Goal: Understand site structure: Grasp the organization and layout of the website

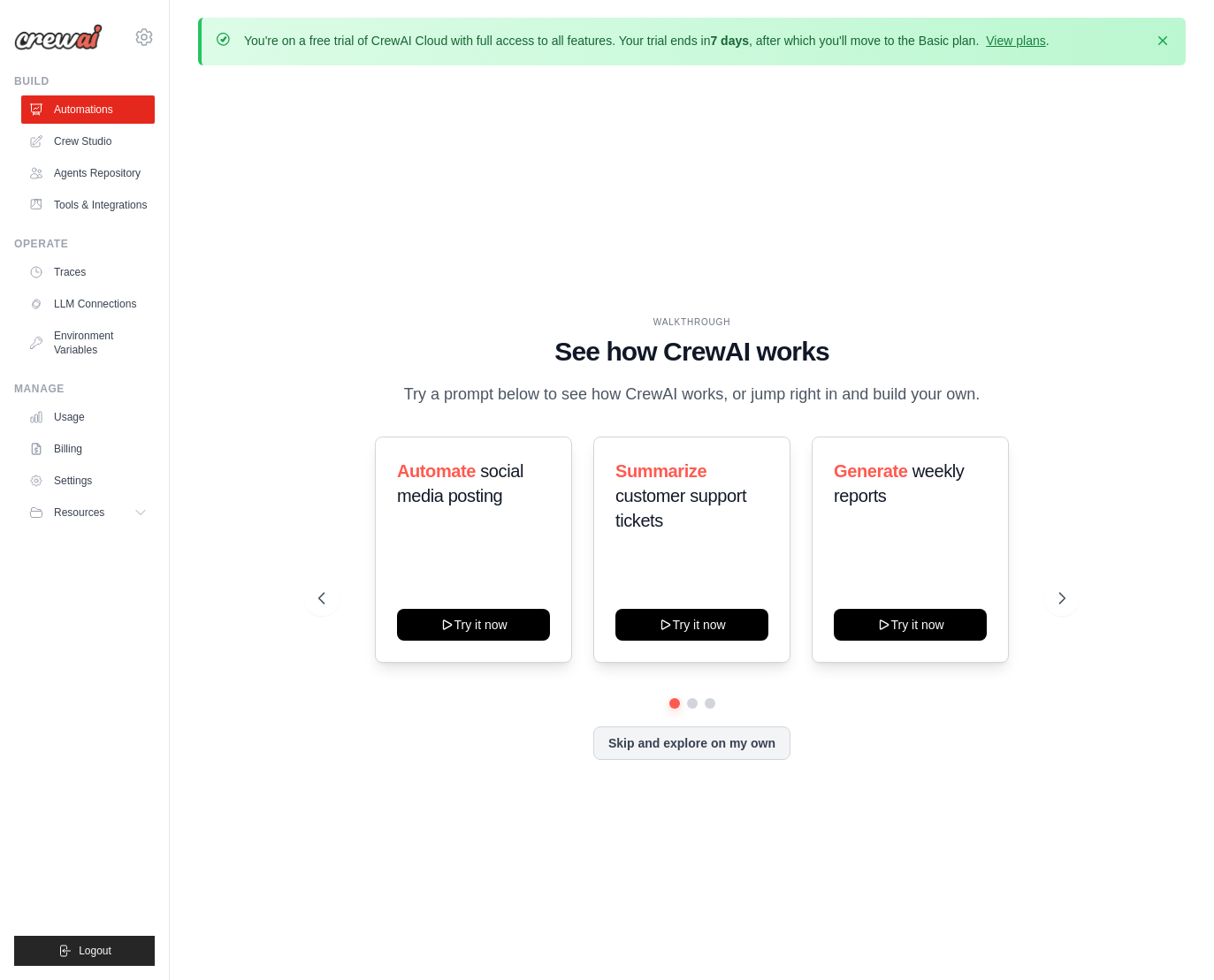
click at [1002, 289] on div "WALKTHROUGH See how [PERSON_NAME] works Try a prompt below to see how [PERSON_N…" at bounding box center [692, 552] width 988 height 945
drag, startPoint x: 645, startPoint y: 46, endPoint x: 939, endPoint y: 49, distance: 294.0
click at [939, 49] on p "You're on a free trial of CrewAI Cloud with full access to all features. Your t…" at bounding box center [646, 40] width 805 height 17
click at [992, 129] on div "WALKTHROUGH See how [PERSON_NAME] works Try a prompt below to see how [PERSON_N…" at bounding box center [692, 552] width 988 height 945
drag, startPoint x: 441, startPoint y: 400, endPoint x: 987, endPoint y: 401, distance: 546.0
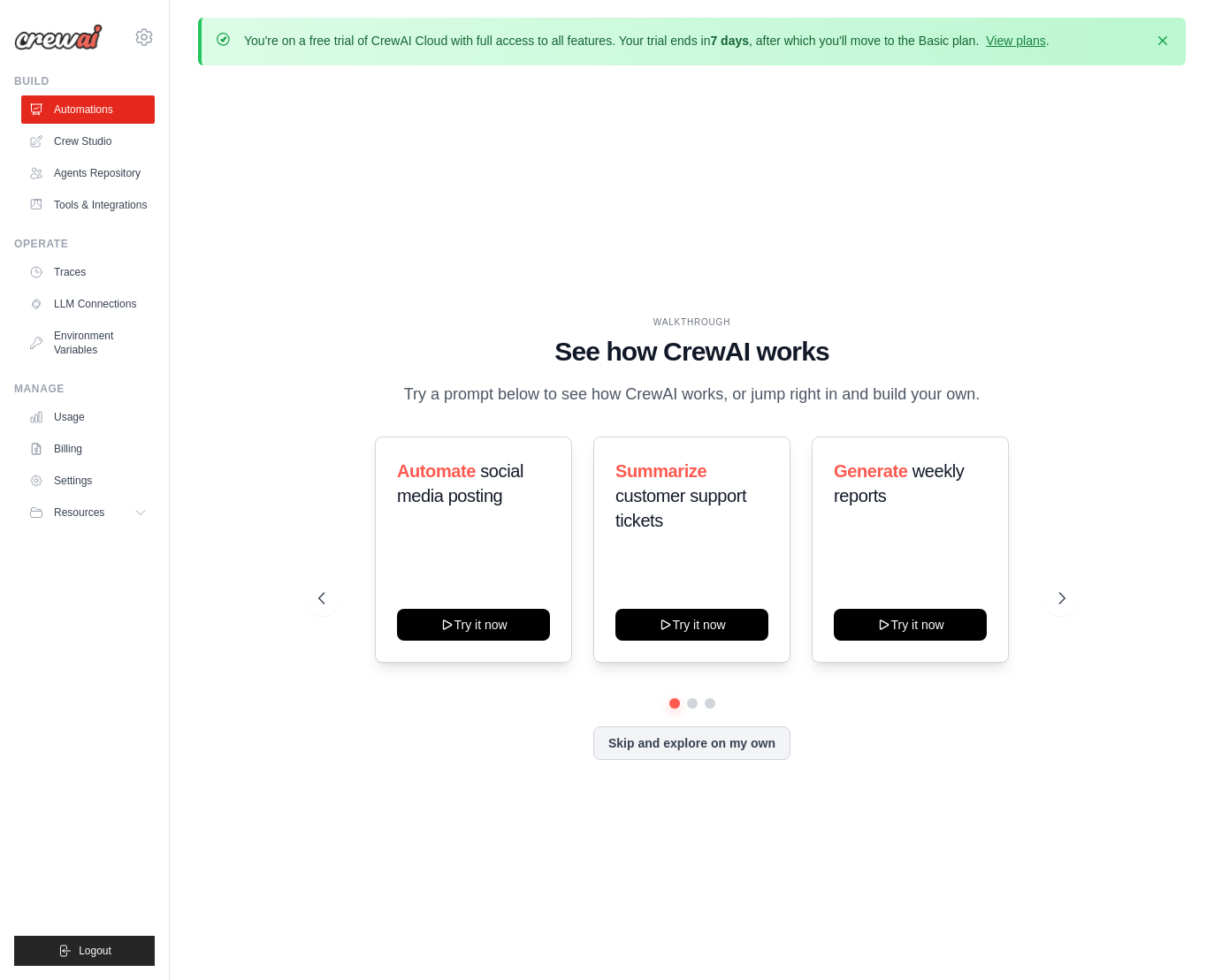
click at [987, 401] on p "Try a prompt below to see how CrewAI works, or jump right in and build your own." at bounding box center [692, 394] width 595 height 26
click at [1049, 359] on h1 "See how CrewAI works" at bounding box center [692, 351] width 748 height 32
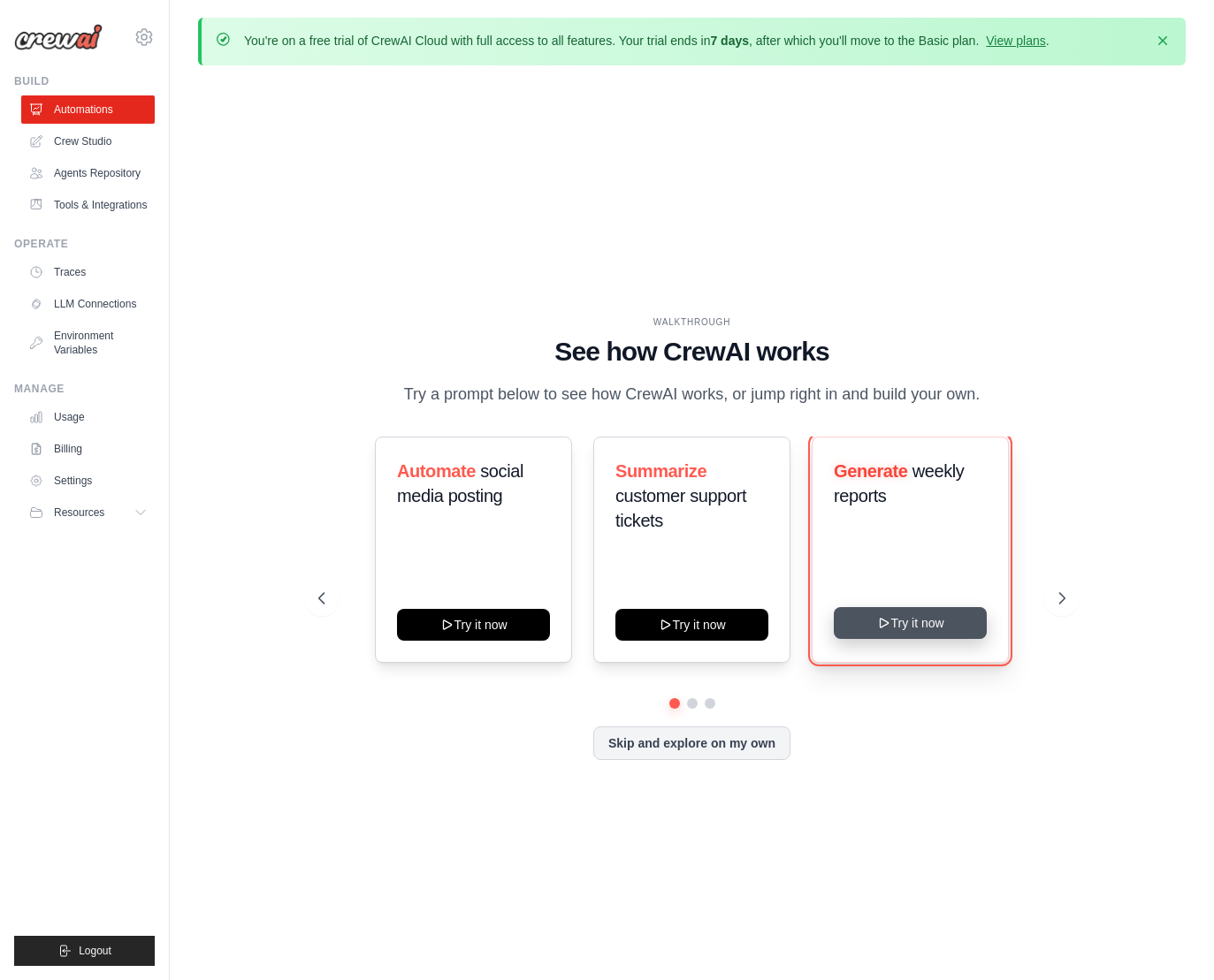
click at [923, 628] on button "Try it now" at bounding box center [909, 622] width 152 height 32
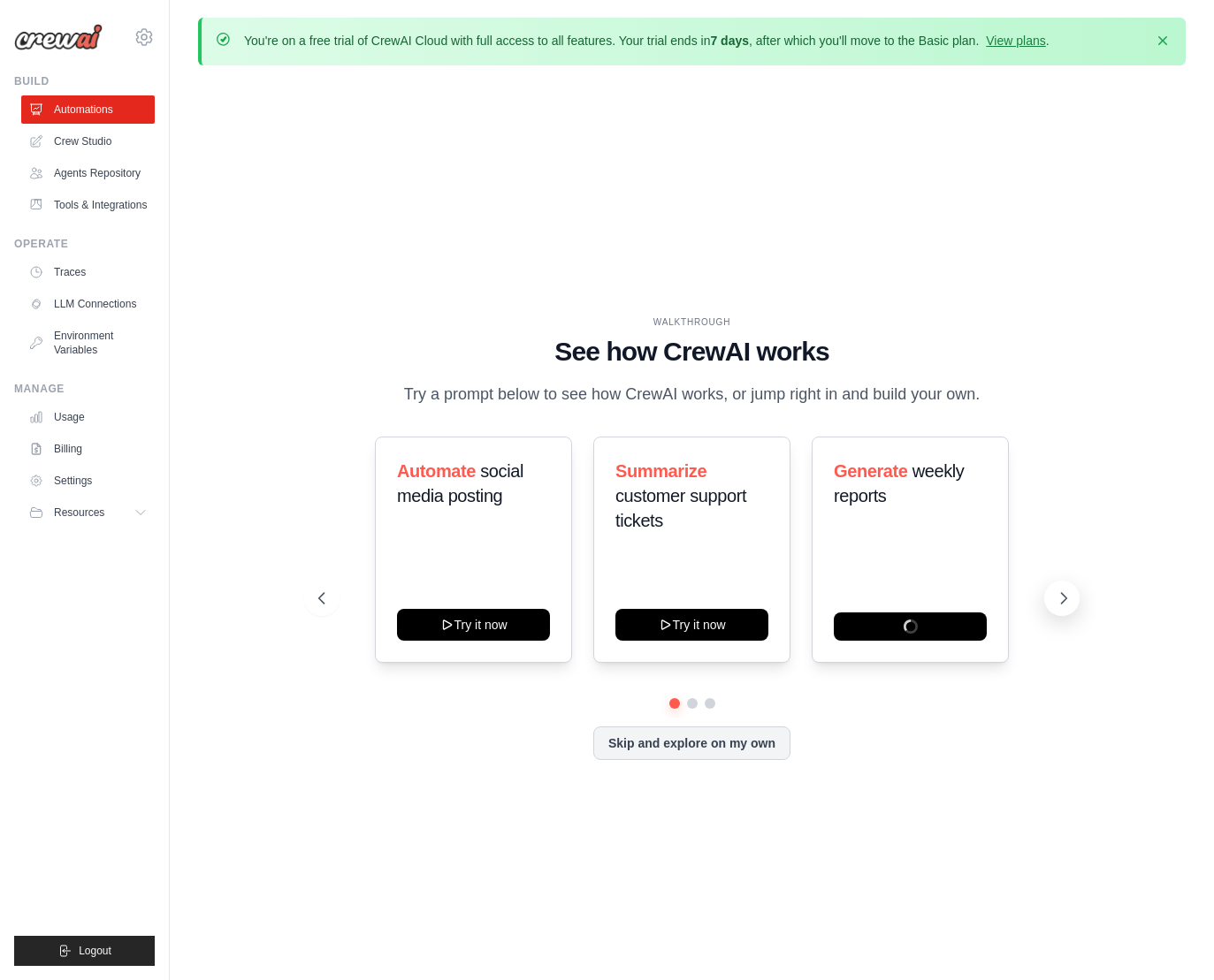
click at [1073, 595] on button at bounding box center [1062, 598] width 35 height 35
click at [662, 195] on div "WALKTHROUGH See how [PERSON_NAME] works Try a prompt below to see how [PERSON_N…" at bounding box center [692, 552] width 988 height 945
click at [114, 137] on link "Crew Studio" at bounding box center [89, 142] width 133 height 29
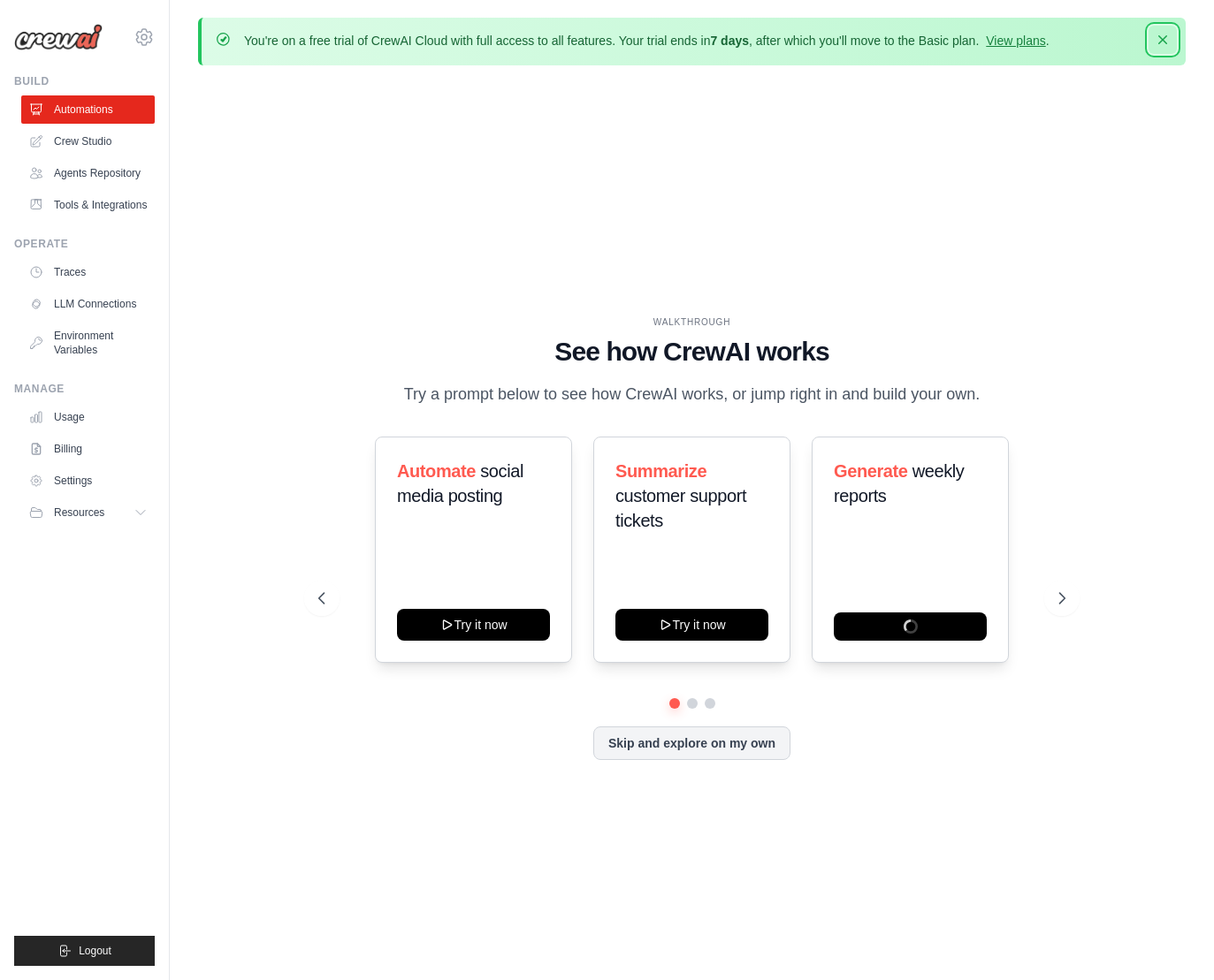
click at [1164, 42] on icon "button" at bounding box center [1162, 39] width 9 height 9
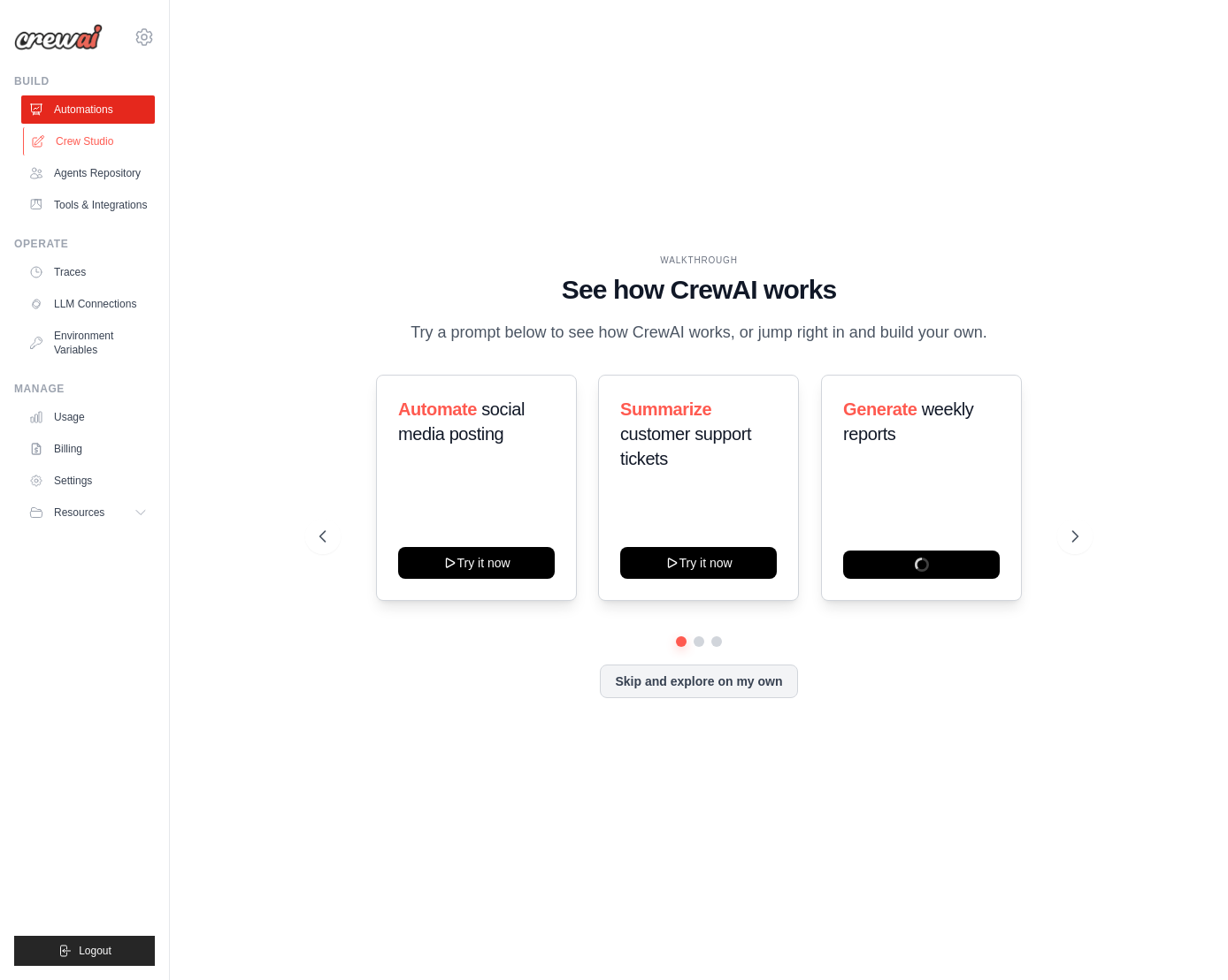
click at [124, 147] on link "Crew Studio" at bounding box center [89, 142] width 133 height 29
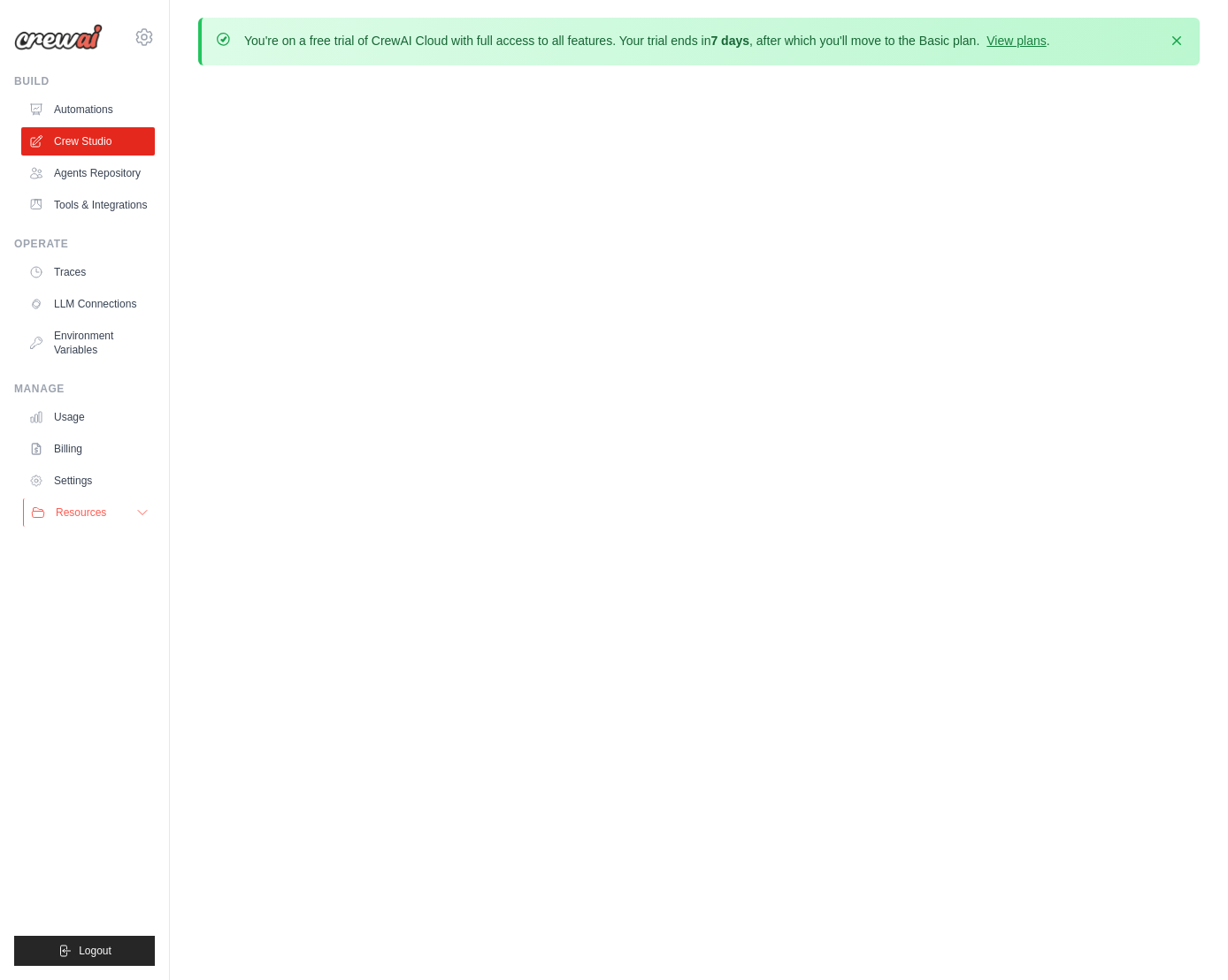
click at [130, 507] on button "Resources" at bounding box center [89, 513] width 133 height 29
click at [136, 514] on icon at bounding box center [142, 512] width 14 height 14
